Goal: Find specific page/section: Find specific page/section

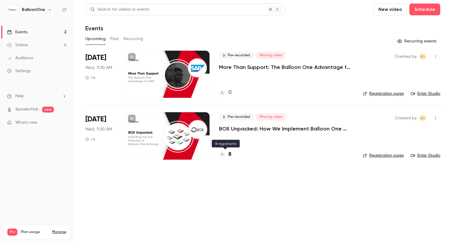
click at [229, 154] on h4 "8" at bounding box center [229, 154] width 3 height 8
